Goal: Task Accomplishment & Management: Manage account settings

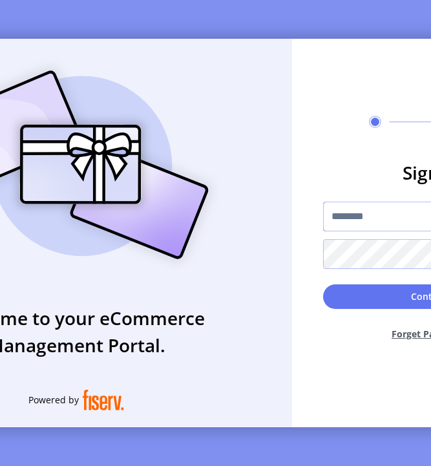
type input "**********"
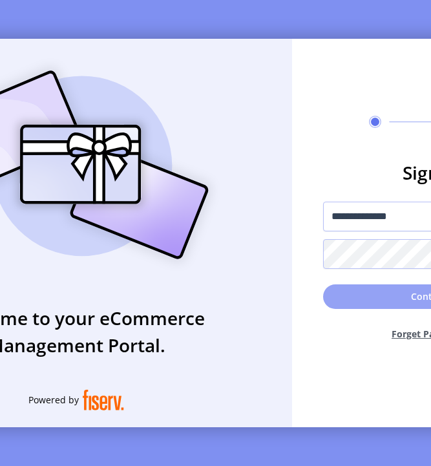
click at [381, 308] on button "Continue" at bounding box center [431, 296] width 217 height 25
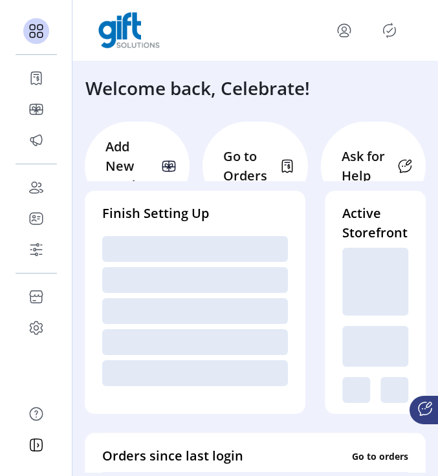
click at [234, 157] on p "Go to Orders" at bounding box center [247, 166] width 48 height 39
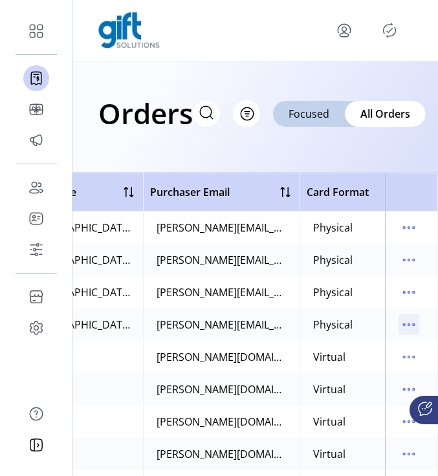
scroll to position [0, 789]
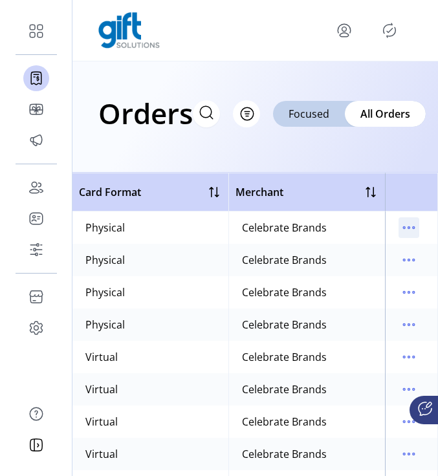
click at [403, 228] on icon "menu" at bounding box center [408, 227] width 21 height 21
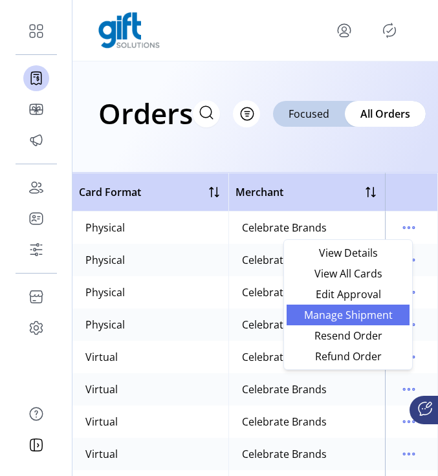
click at [350, 317] on span "Manage Shipment" at bounding box center [347, 315] width 107 height 10
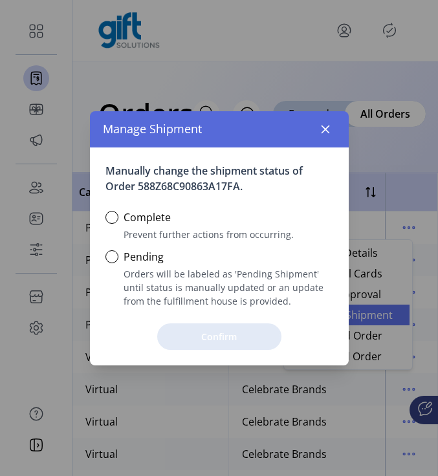
scroll to position [7, 4]
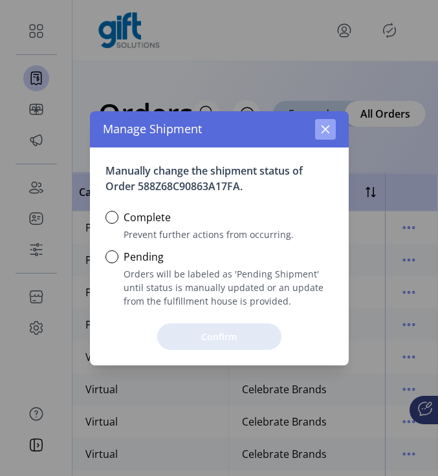
click at [328, 134] on button "button" at bounding box center [325, 129] width 21 height 21
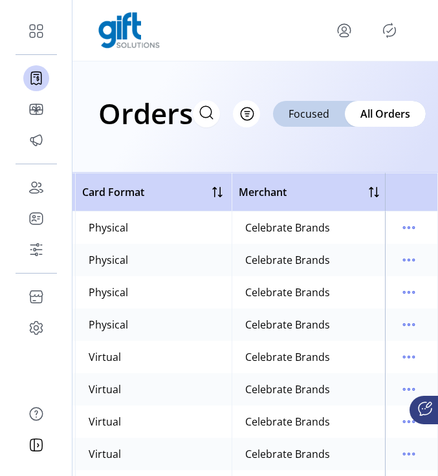
scroll to position [0, 789]
